Goal: Task Accomplishment & Management: Use online tool/utility

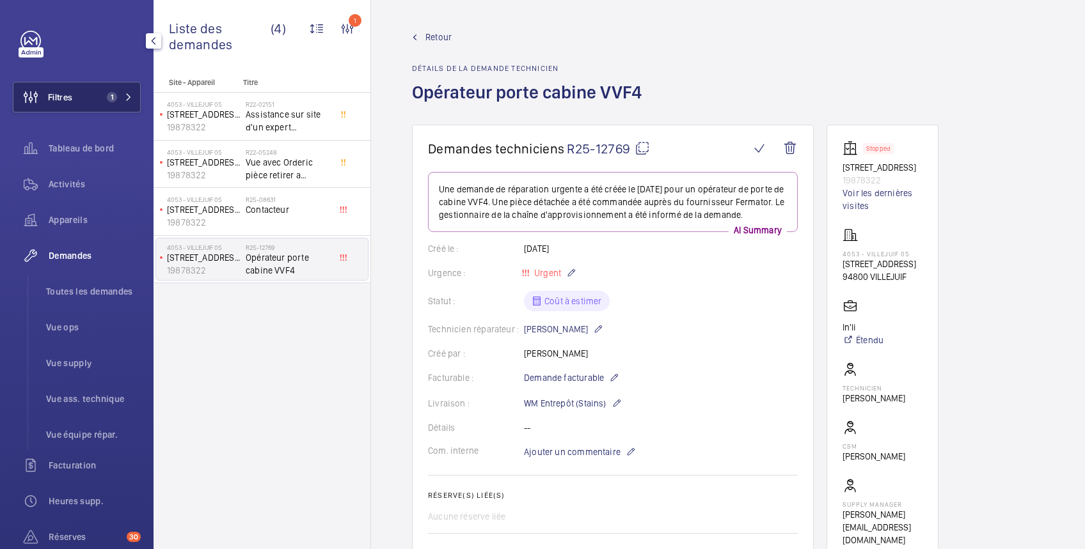
scroll to position [26, 0]
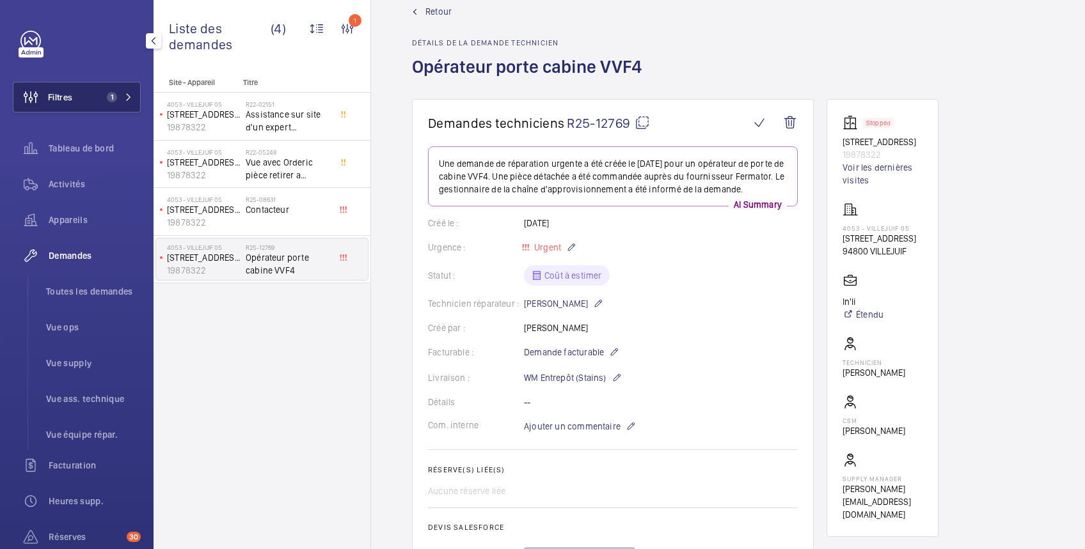
click at [89, 95] on button "Filtres 1" at bounding box center [77, 97] width 128 height 31
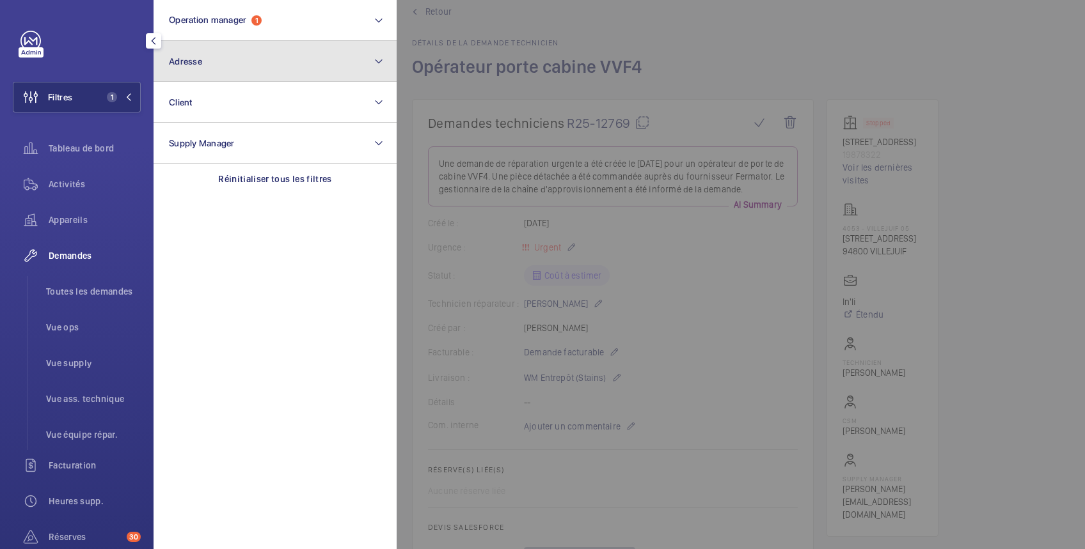
click at [216, 61] on button "Adresse" at bounding box center [274, 61] width 243 height 41
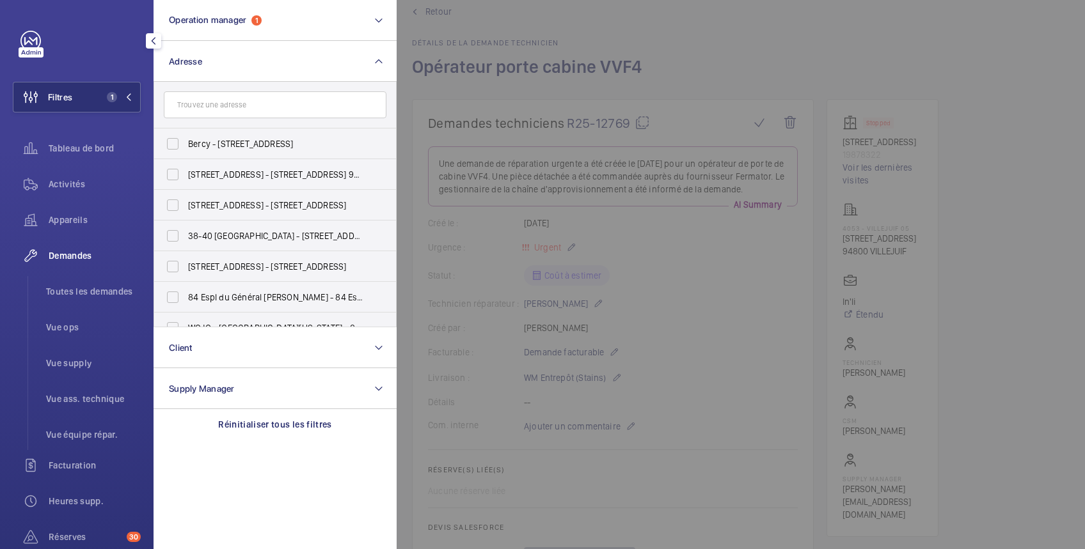
click at [219, 106] on input "text" at bounding box center [275, 104] width 223 height 27
type input "103"
click at [244, 177] on span "701 - 103 Boulevard Poniatowski, 75012 PARIS, PARIS 75012" at bounding box center [276, 174] width 176 height 13
click at [185, 177] on input "701 - 103 Boulevard Poniatowski, 75012 PARIS, PARIS 75012" at bounding box center [173, 175] width 26 height 26
checkbox input "true"
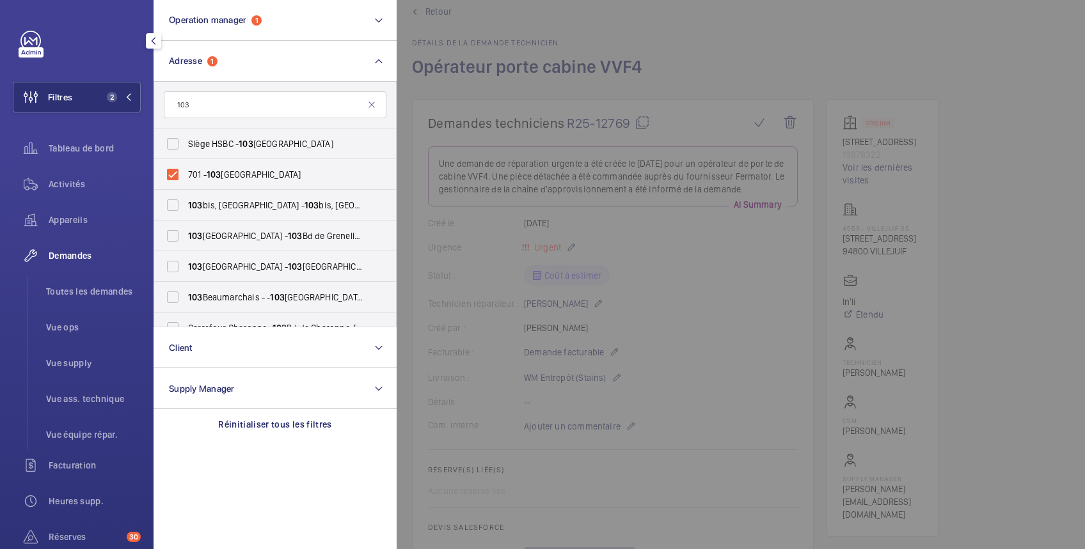
click at [752, 42] on div at bounding box center [939, 274] width 1085 height 549
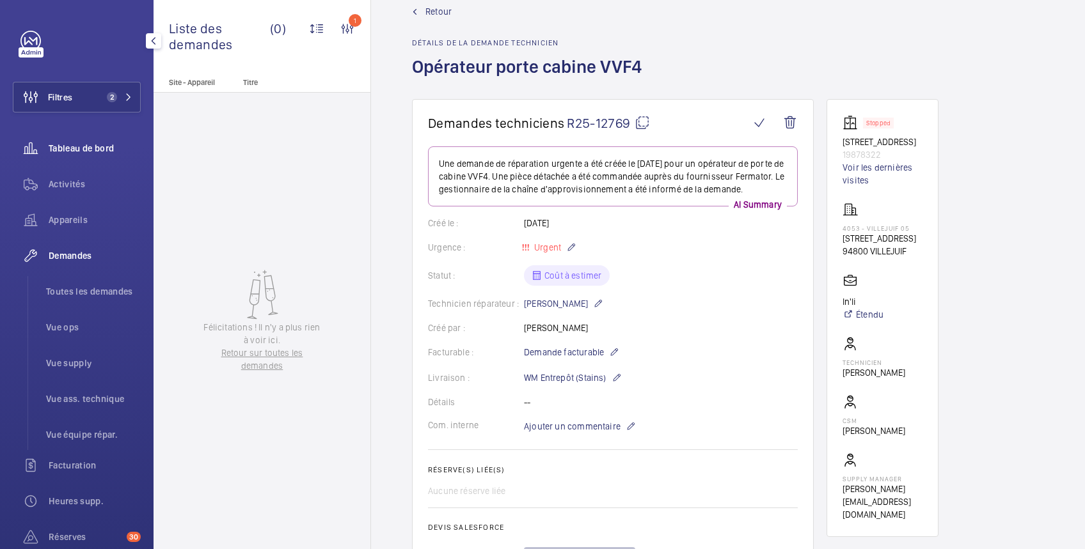
click at [86, 138] on div "Tableau de bord" at bounding box center [77, 148] width 128 height 31
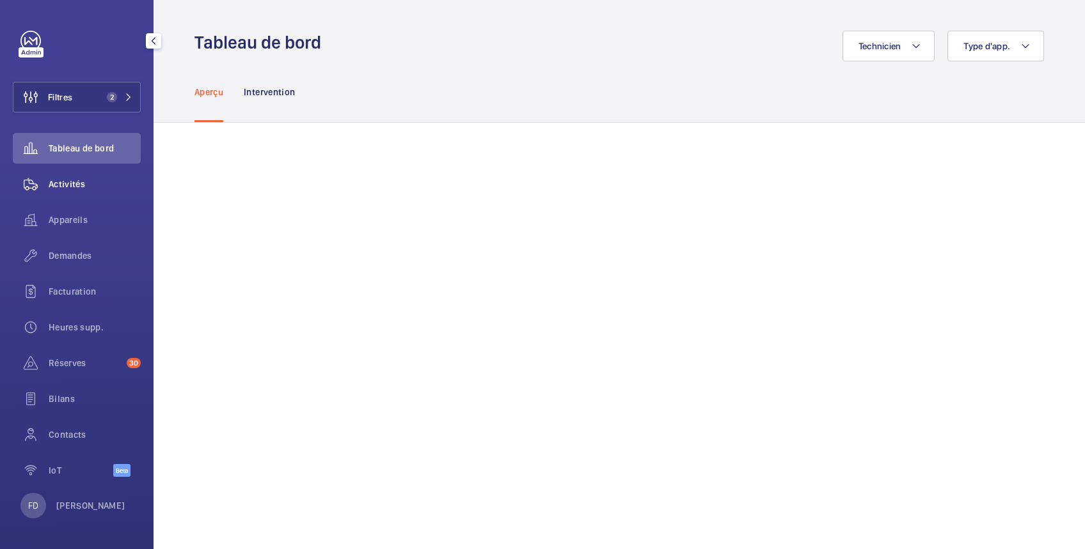
click at [78, 187] on span "Activités" at bounding box center [95, 184] width 92 height 13
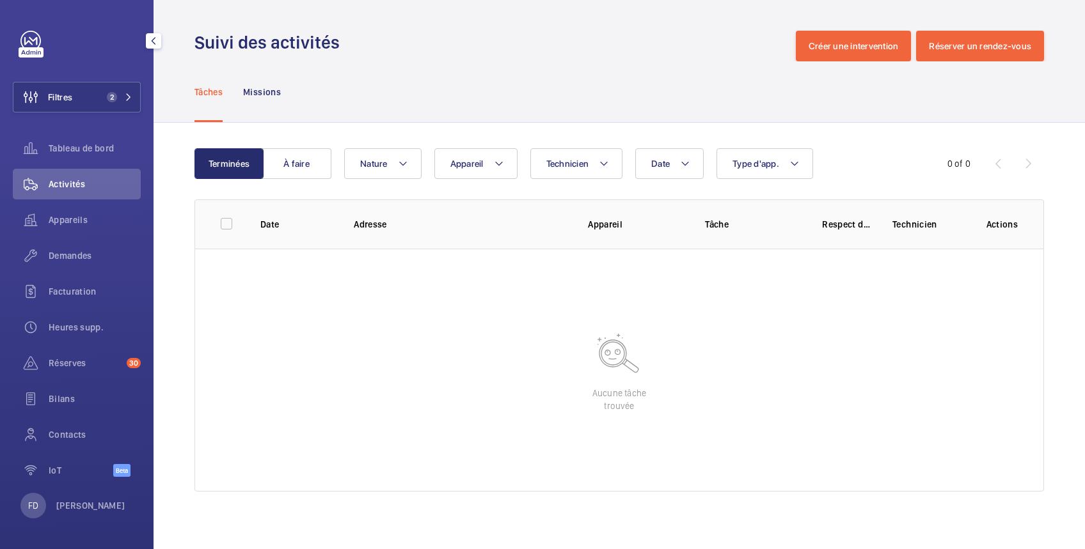
click at [78, 187] on span "Activités" at bounding box center [95, 184] width 92 height 13
click at [89, 96] on button "Filtres 2" at bounding box center [77, 97] width 128 height 31
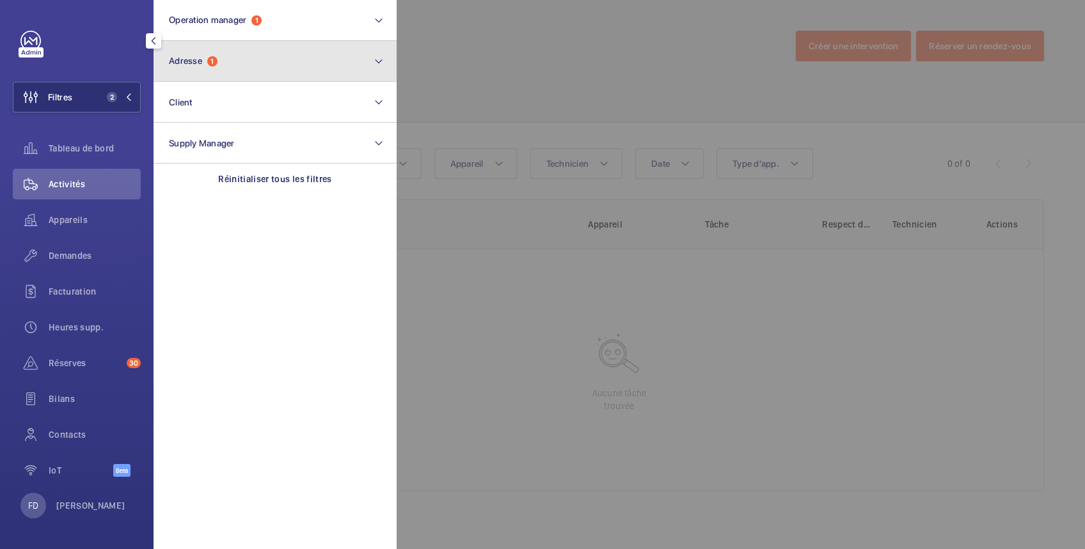
click at [174, 58] on span "Adresse" at bounding box center [185, 61] width 33 height 10
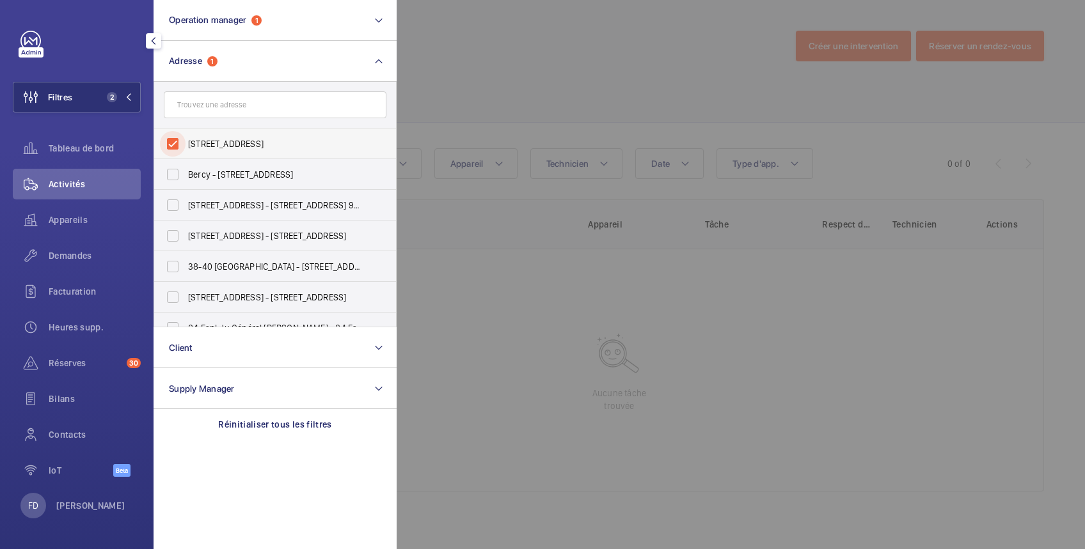
click at [174, 144] on input "701 - 103 Boulevard Poniatowski, 75012 PARIS, PARIS 75012" at bounding box center [173, 144] width 26 height 26
checkbox input "false"
click at [74, 184] on span "Activités" at bounding box center [95, 184] width 92 height 13
click at [538, 55] on div at bounding box center [939, 274] width 1085 height 549
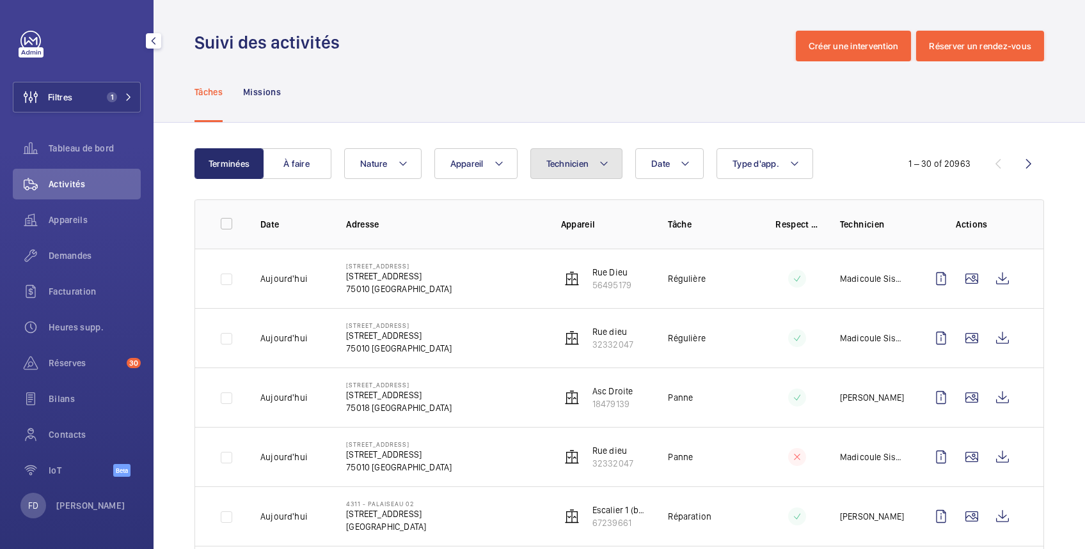
click at [599, 164] on mat-icon at bounding box center [604, 163] width 10 height 15
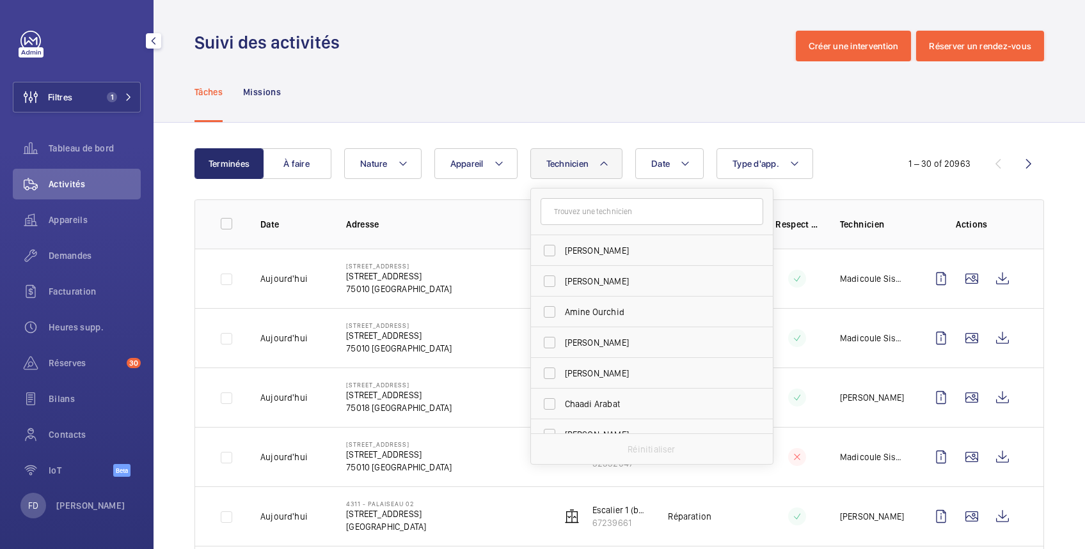
click at [583, 214] on input "text" at bounding box center [651, 211] width 223 height 27
type input "TH"
click at [583, 252] on span "Th omas Varay" at bounding box center [653, 250] width 176 height 13
click at [562, 252] on input "Th omas Varay" at bounding box center [550, 251] width 26 height 26
checkbox input "true"
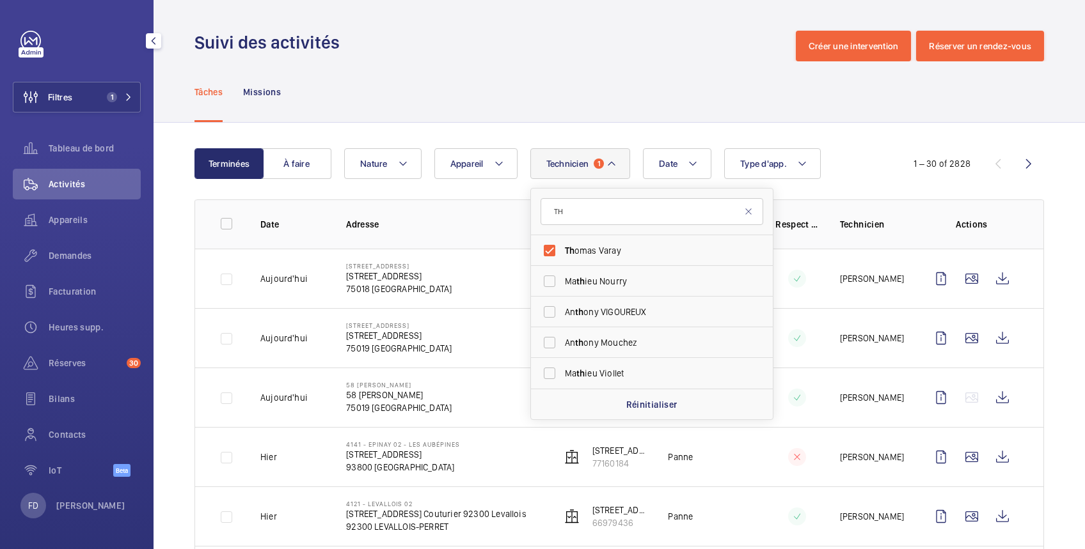
click at [486, 346] on td "103 bis, boulevard Macdonald 103 bis, boulevard Macdonald 75019 PARIS" at bounding box center [433, 337] width 214 height 59
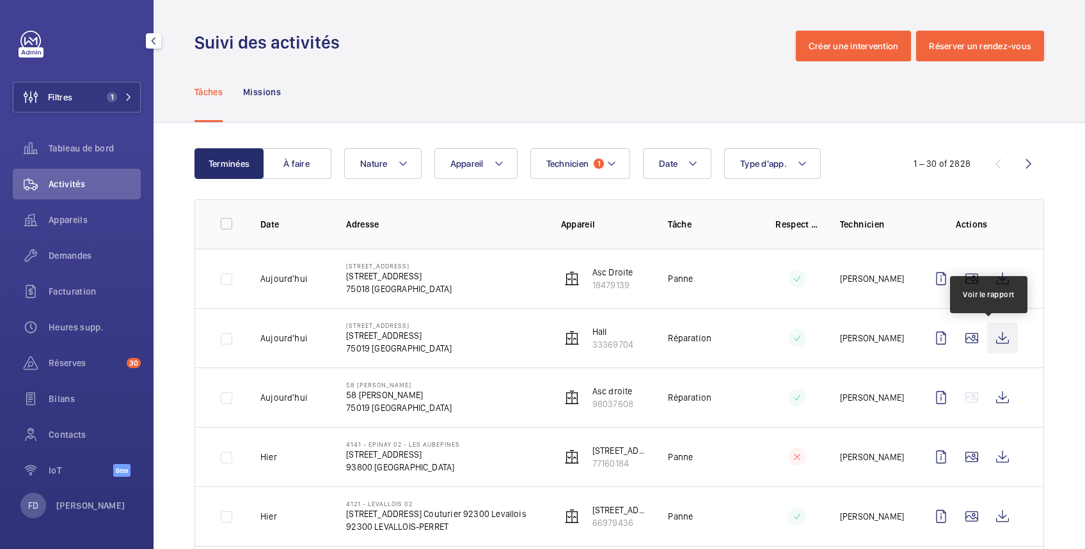
click at [988, 342] on wm-front-icon-button at bounding box center [1002, 338] width 31 height 31
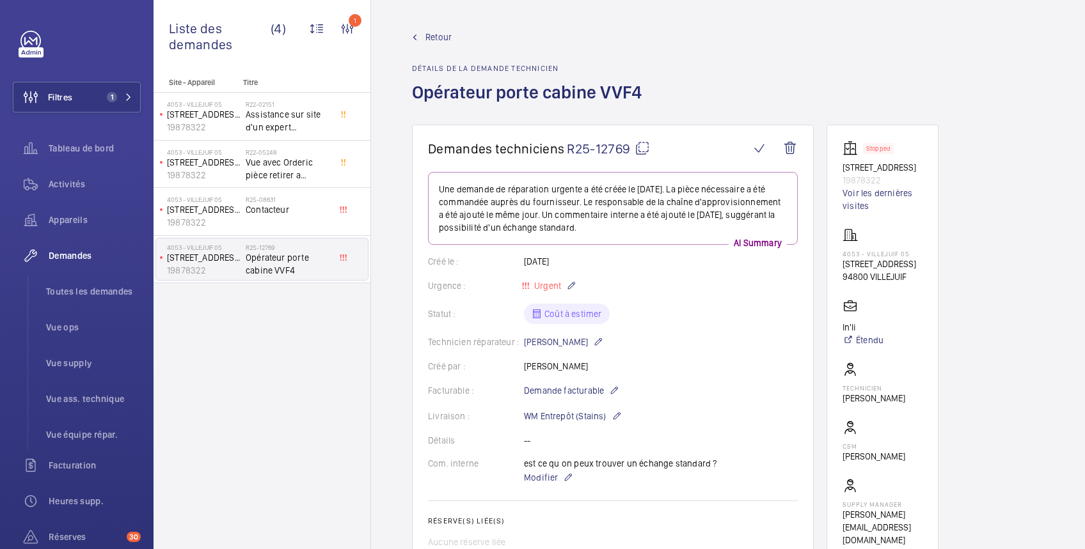
scroll to position [266, 0]
